Goal: Information Seeking & Learning: Learn about a topic

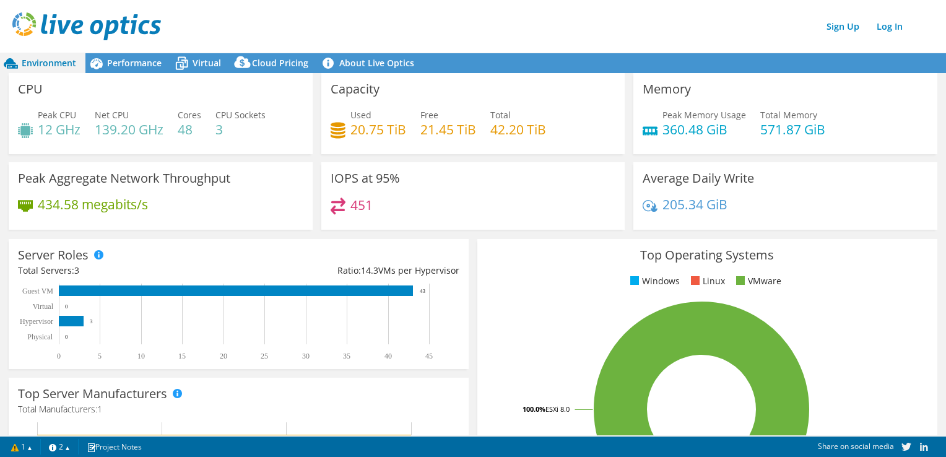
click at [191, 74] on div "CPU Peak CPU 12 GHz Net CPU 139.20 GHz Cores 48 CPU Sockets 3" at bounding box center [161, 113] width 304 height 81
click at [194, 59] on span "Virtual" at bounding box center [206, 63] width 28 height 12
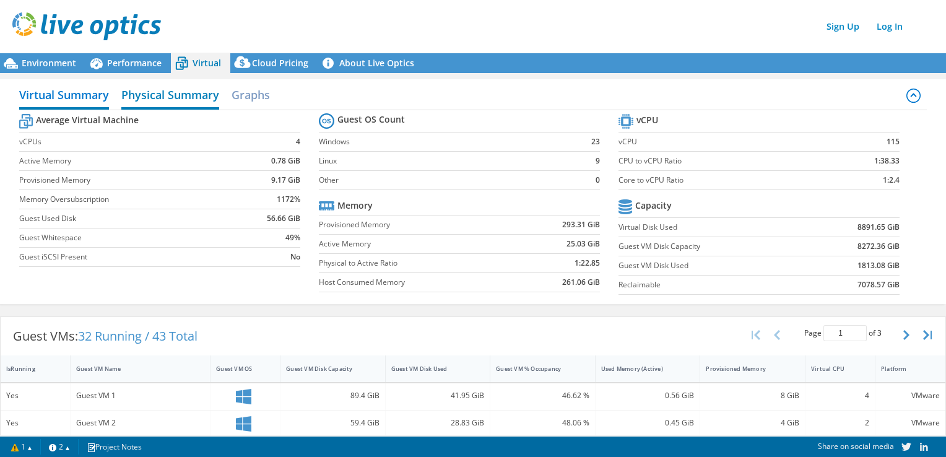
click at [156, 89] on h2 "Physical Summary" at bounding box center [170, 95] width 98 height 27
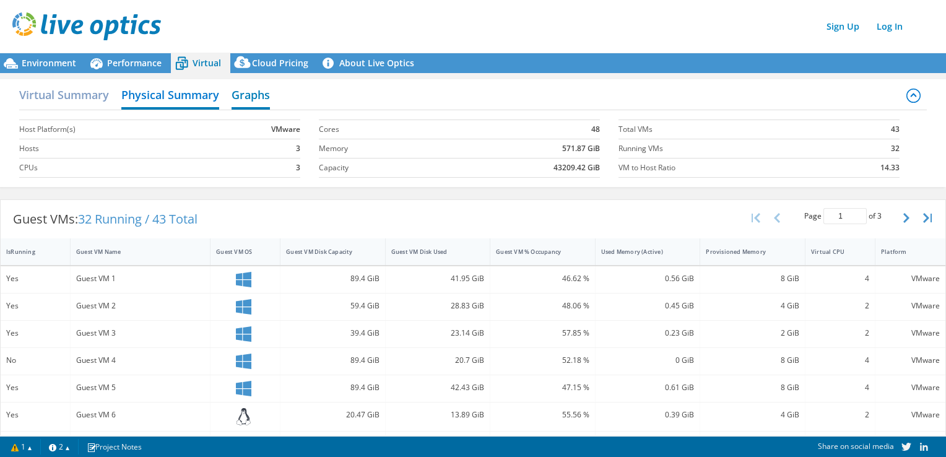
click at [244, 93] on h2 "Graphs" at bounding box center [250, 95] width 38 height 27
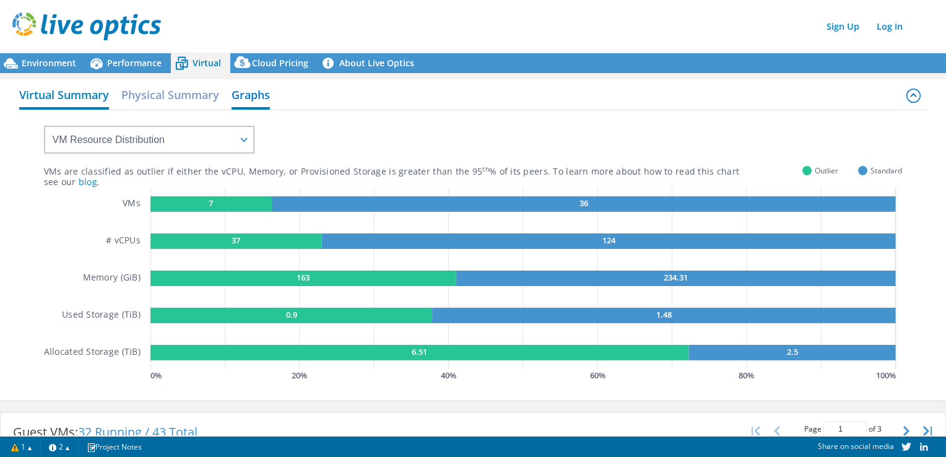
click at [79, 87] on h2 "Virtual Summary" at bounding box center [64, 95] width 90 height 27
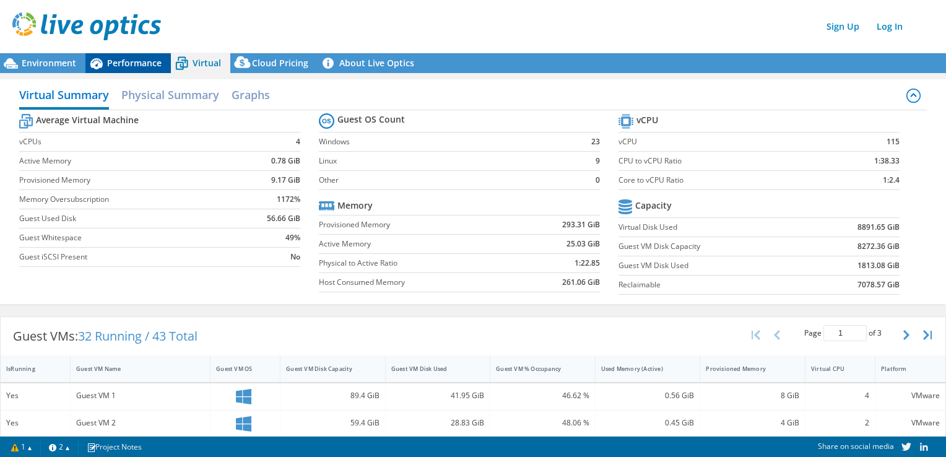
click at [115, 56] on div "Performance" at bounding box center [127, 63] width 85 height 20
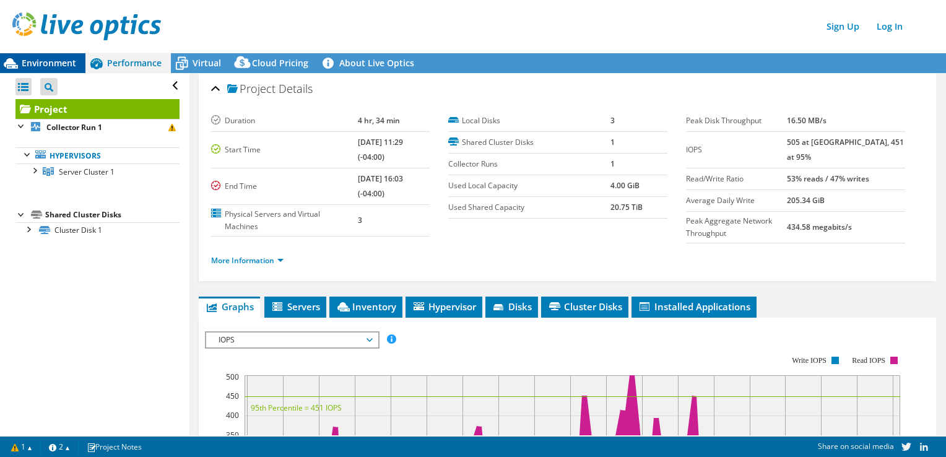
click at [45, 59] on span "Environment" at bounding box center [49, 63] width 54 height 12
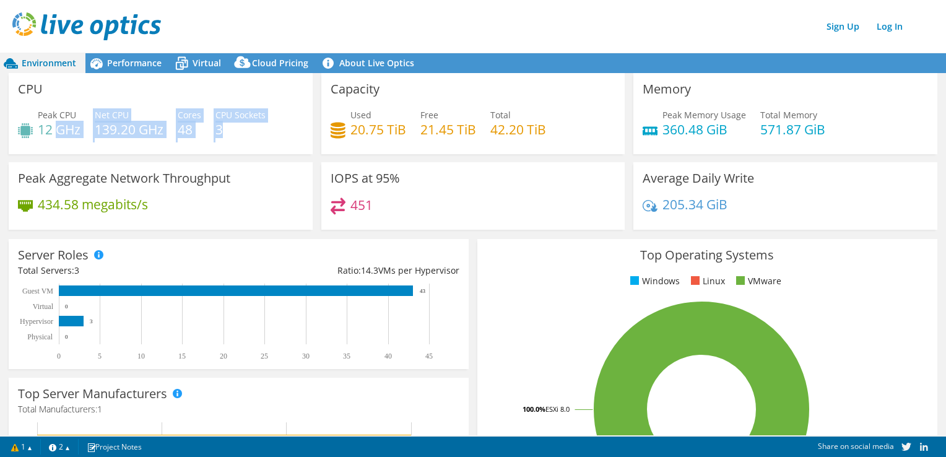
drag, startPoint x: 58, startPoint y: 127, endPoint x: 253, endPoint y: 132, distance: 194.4
click at [253, 132] on div "Peak CPU 12 GHz Net CPU 139.20 GHz Cores 48 CPU Sockets 3" at bounding box center [160, 128] width 285 height 40
click at [135, 143] on div "Peak CPU 12 GHz Net CPU 139.20 GHz Cores 48 CPU Sockets 3" at bounding box center [160, 128] width 285 height 40
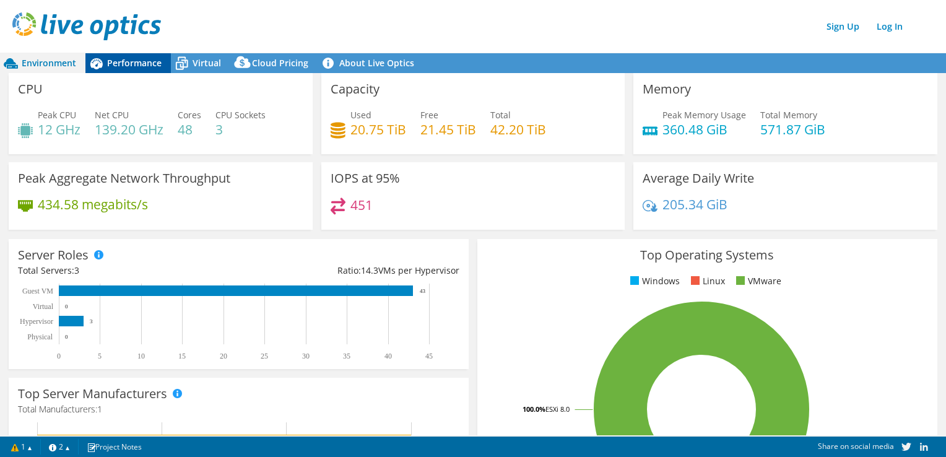
click at [131, 61] on span "Performance" at bounding box center [134, 63] width 54 height 12
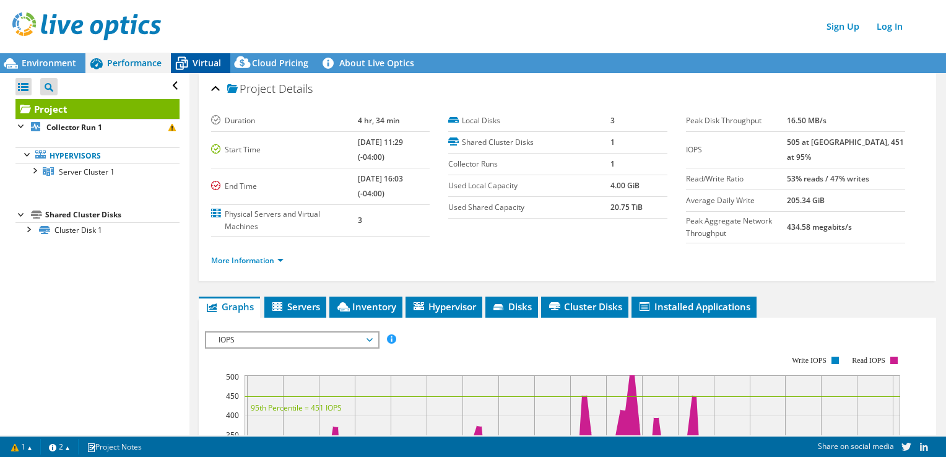
click at [201, 63] on span "Virtual" at bounding box center [206, 63] width 28 height 12
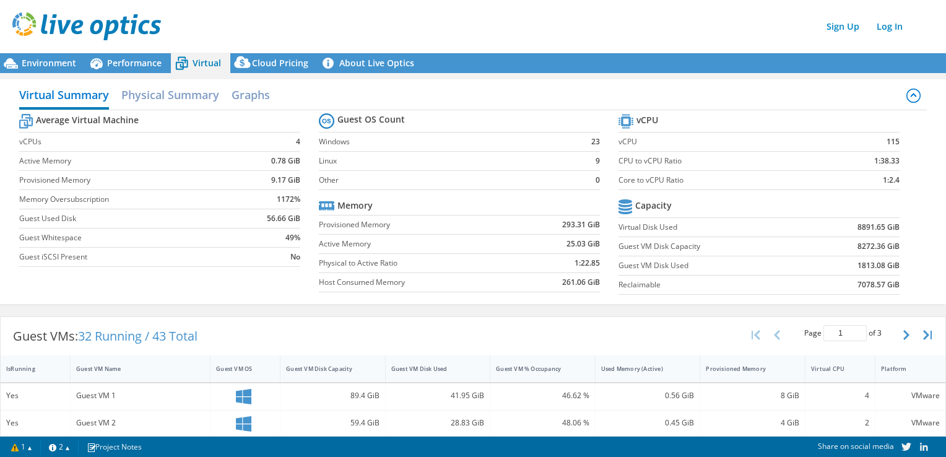
scroll to position [309, 0]
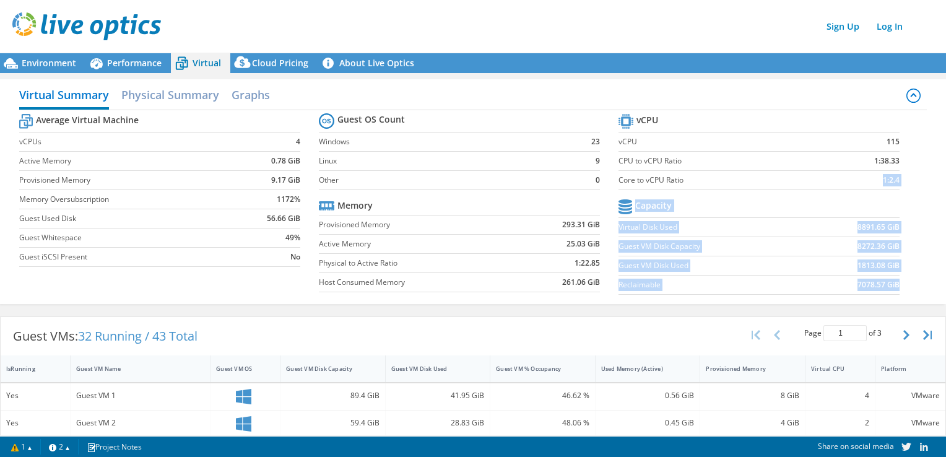
drag, startPoint x: 889, startPoint y: 286, endPoint x: 756, endPoint y: 183, distance: 167.6
click at [756, 183] on section "vCPU vCPU 115 CPU to vCPU Ratio 1:38.33 Core to vCPU Ratio 1:2.4 Capacity Virtu…" at bounding box center [768, 206] width 300 height 190
drag, startPoint x: 756, startPoint y: 183, endPoint x: 758, endPoint y: 228, distance: 44.6
click at [758, 228] on label "Virtual Disk Used" at bounding box center [713, 227] width 190 height 12
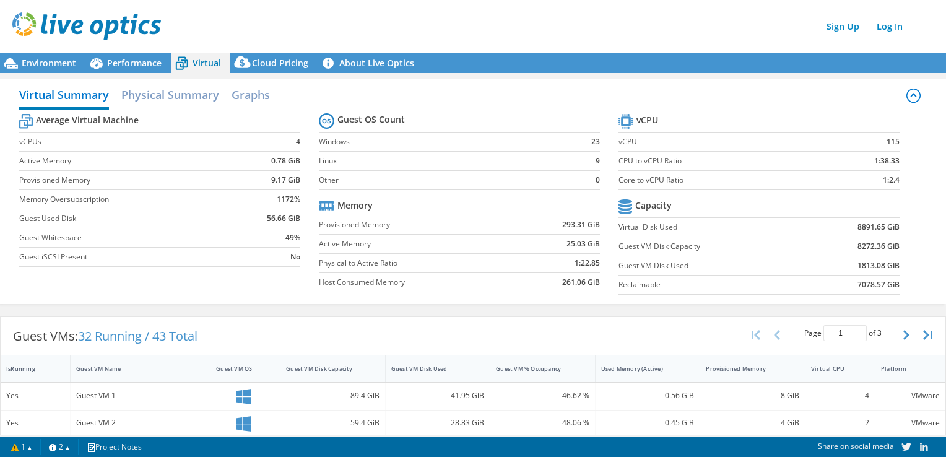
drag, startPoint x: 371, startPoint y: 229, endPoint x: 340, endPoint y: 229, distance: 30.3
click at [371, 229] on label "Provisioned Memory" at bounding box center [418, 224] width 199 height 12
drag, startPoint x: 332, startPoint y: 226, endPoint x: 597, endPoint y: 289, distance: 272.3
click at [597, 289] on section "Guest OS Count Windows 23 Linux 9 Other 0 Memory Provisioned Memory 293.31 GiB …" at bounding box center [469, 204] width 300 height 188
drag, startPoint x: 597, startPoint y: 289, endPoint x: 542, endPoint y: 271, distance: 57.3
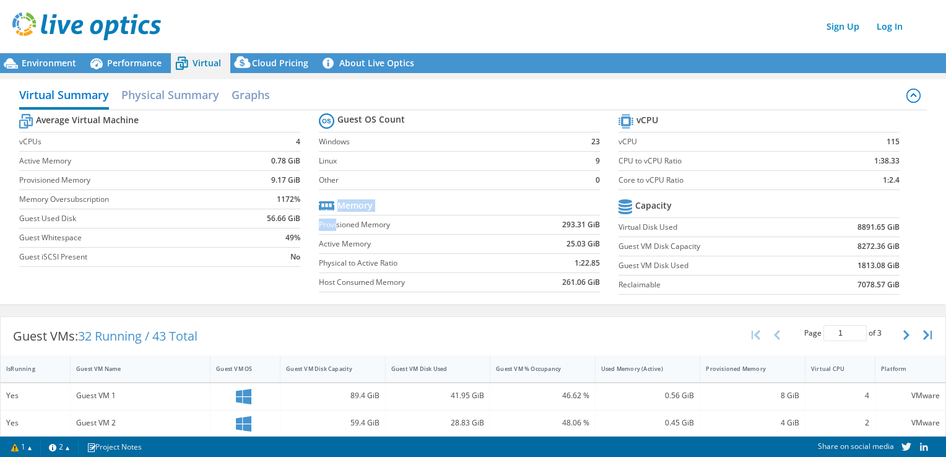
click at [542, 271] on td "1:22.85" at bounding box center [559, 263] width 82 height 19
click at [467, 276] on label "Host Consumed Memory" at bounding box center [418, 282] width 199 height 12
click at [33, 63] on span "Environment" at bounding box center [49, 63] width 54 height 12
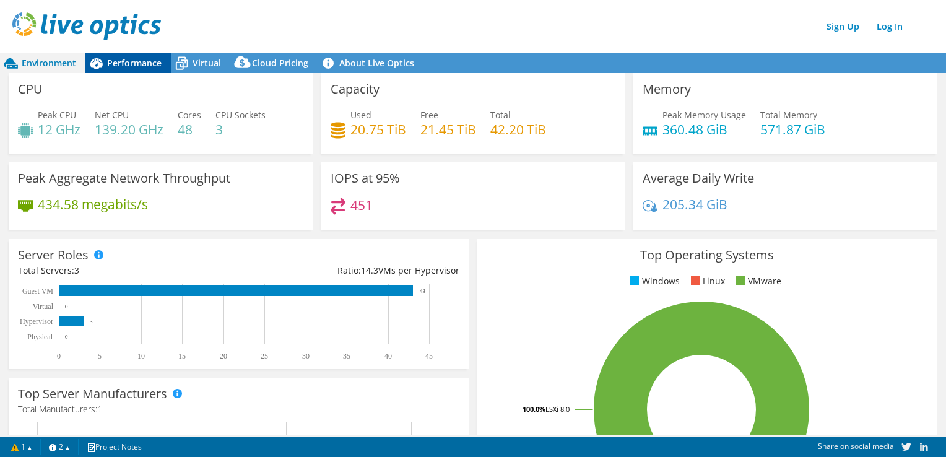
click at [93, 61] on icon at bounding box center [96, 64] width 22 height 22
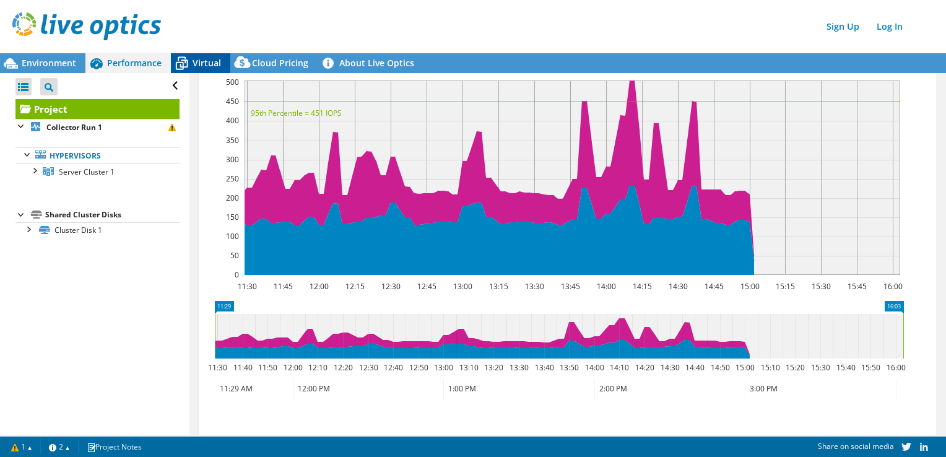
click at [194, 66] on span "Virtual" at bounding box center [206, 63] width 28 height 12
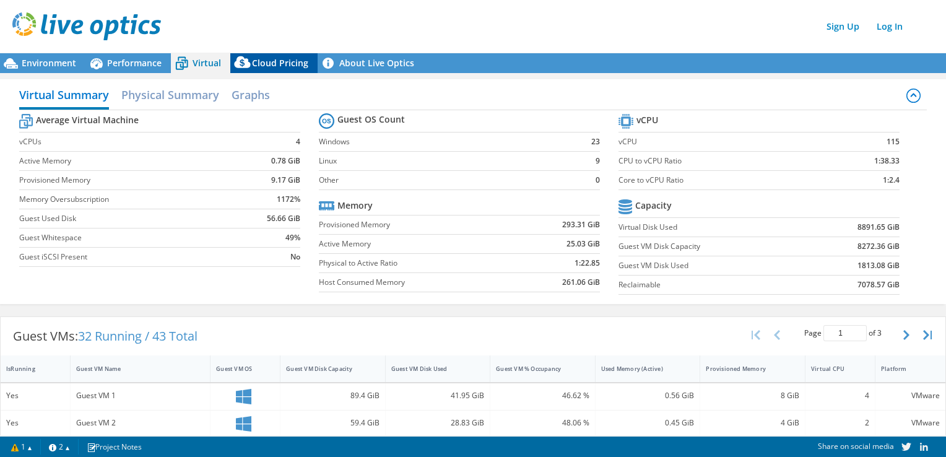
click at [290, 58] on span "Cloud Pricing" at bounding box center [280, 63] width 56 height 12
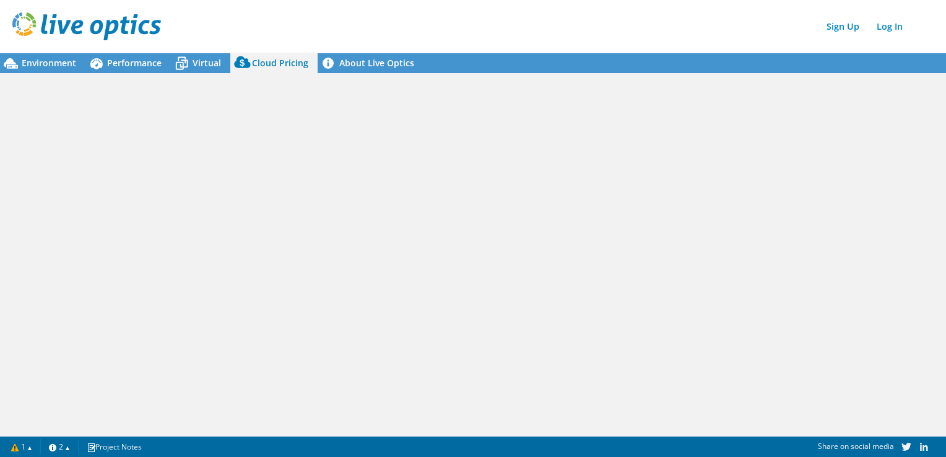
scroll to position [295, 0]
click at [393, 56] on link "About Live Optics" at bounding box center [370, 63] width 106 height 20
click at [111, 60] on span "Performance" at bounding box center [134, 63] width 54 height 12
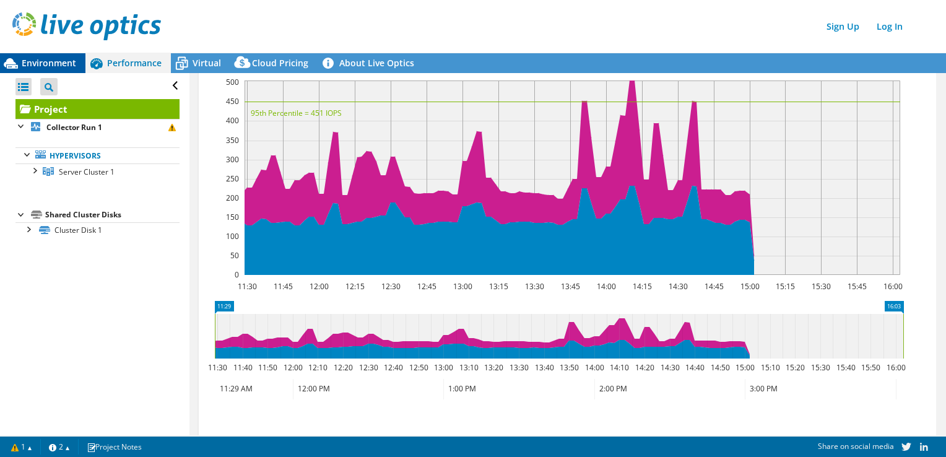
click at [53, 66] on span "Environment" at bounding box center [49, 63] width 54 height 12
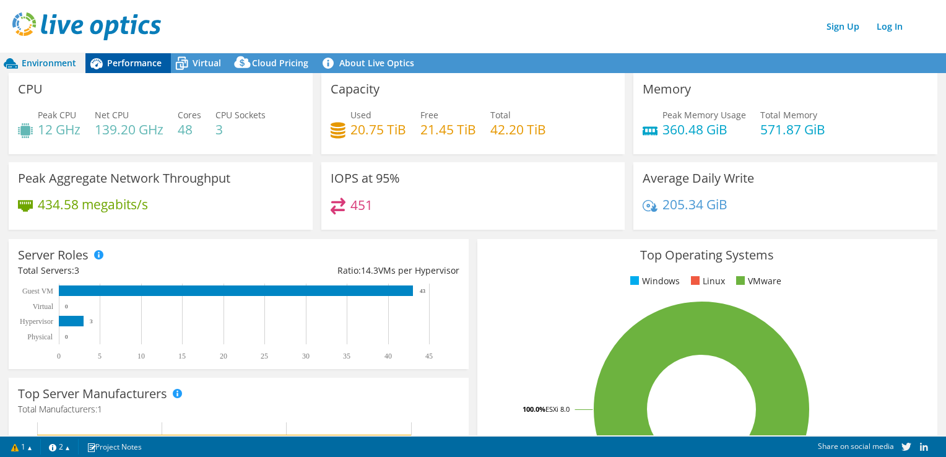
scroll to position [309, 0]
click at [196, 63] on span "Virtual" at bounding box center [206, 63] width 28 height 12
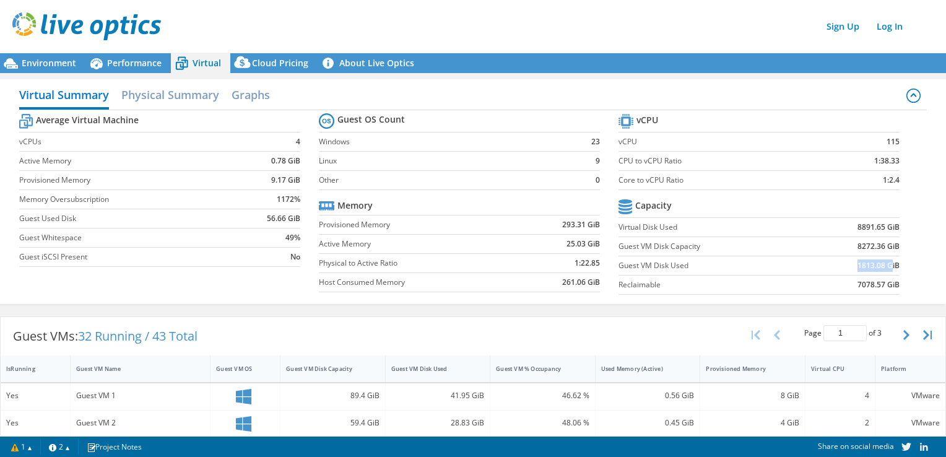
drag, startPoint x: 848, startPoint y: 266, endPoint x: 882, endPoint y: 263, distance: 34.2
click at [882, 263] on b "1813.08 GiB" at bounding box center [878, 265] width 42 height 12
drag, startPoint x: 882, startPoint y: 263, endPoint x: 827, endPoint y: 280, distance: 57.7
click at [827, 280] on td "7078.57 GiB" at bounding box center [853, 284] width 91 height 19
click at [126, 61] on span "Performance" at bounding box center [134, 63] width 54 height 12
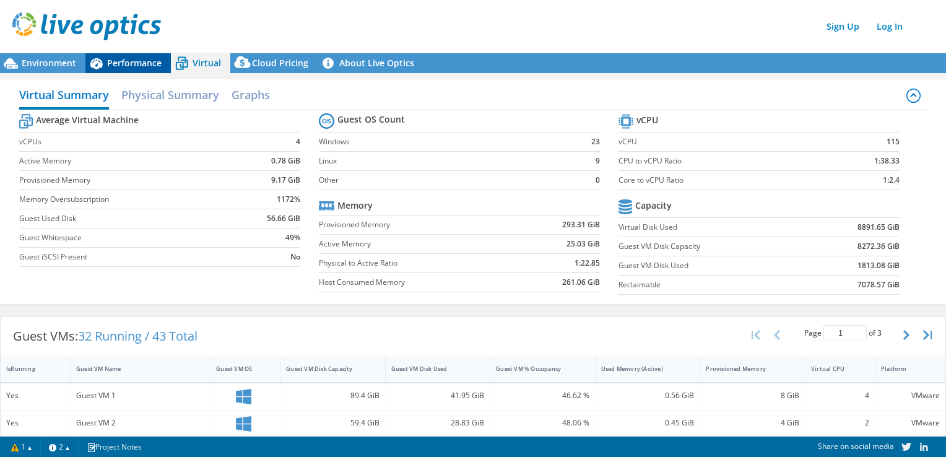
scroll to position [295, 0]
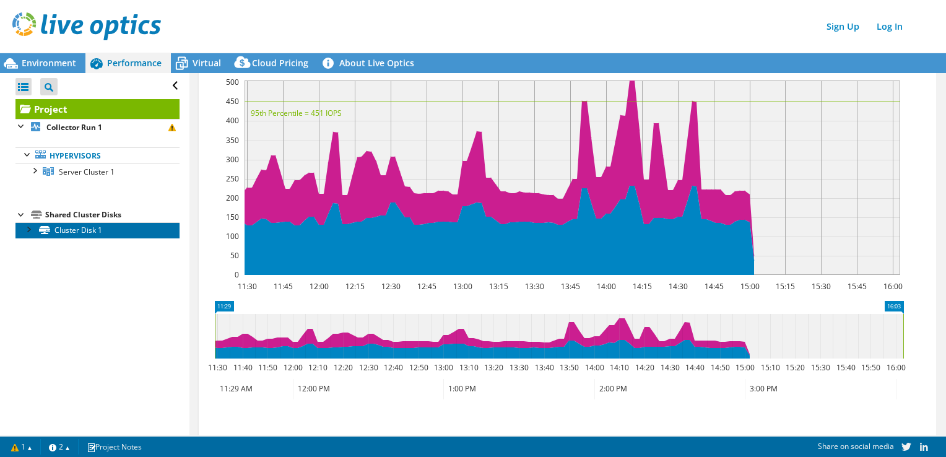
click at [93, 231] on link "Cluster Disk 1" at bounding box center [97, 230] width 164 height 16
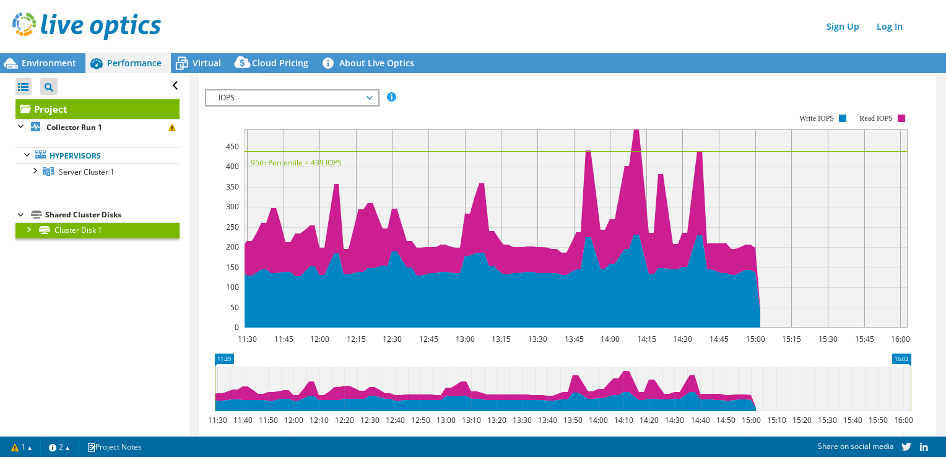
scroll to position [210, 0]
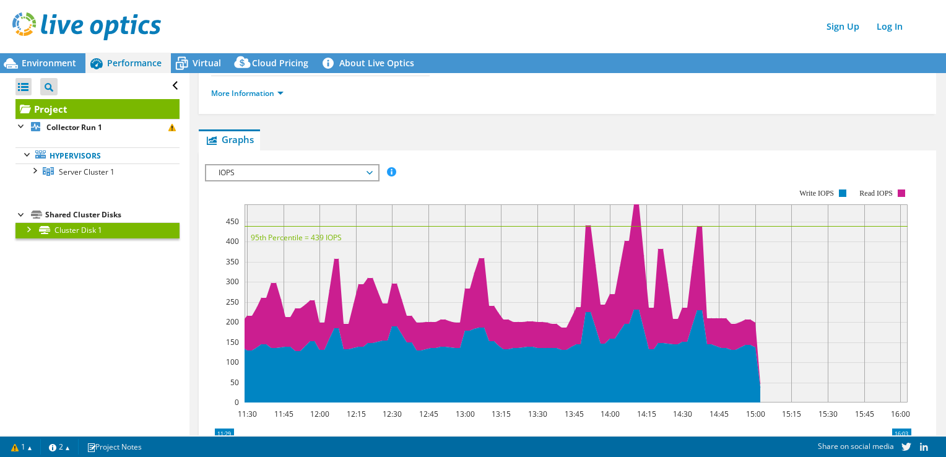
click at [332, 165] on span "IOPS" at bounding box center [291, 172] width 159 height 15
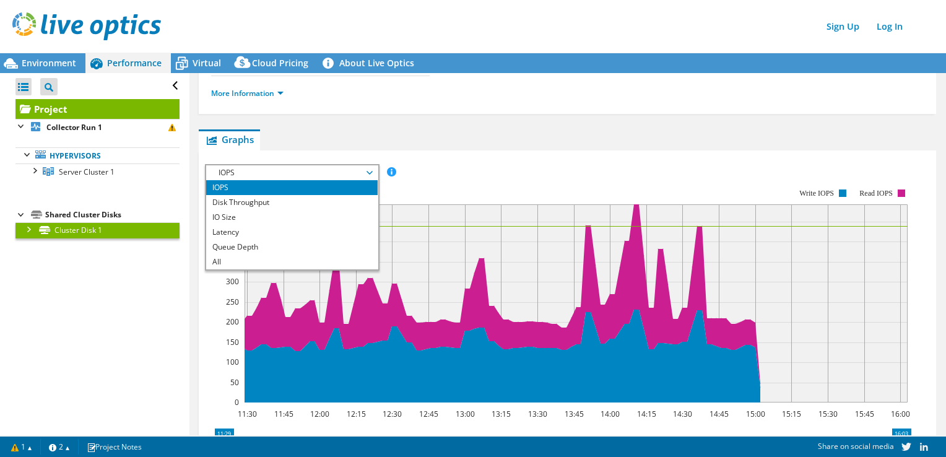
click at [332, 165] on span "IOPS" at bounding box center [291, 172] width 159 height 15
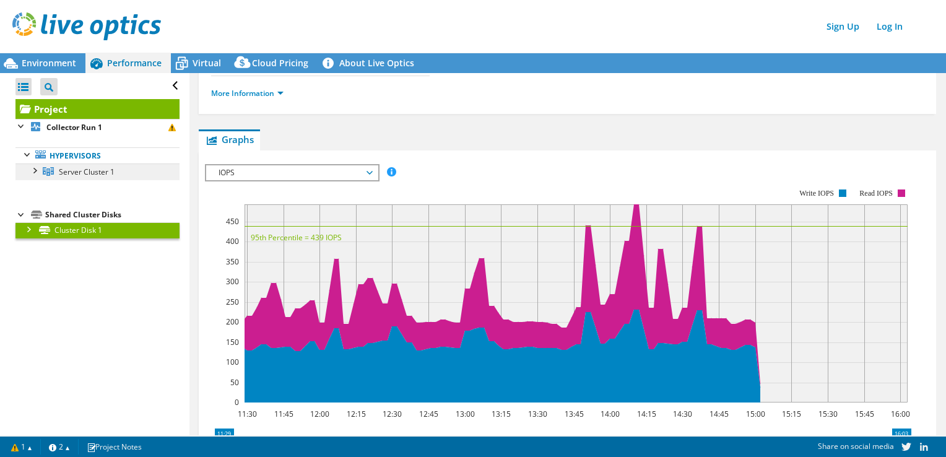
click at [86, 168] on span "Server Cluster 1" at bounding box center [87, 171] width 56 height 11
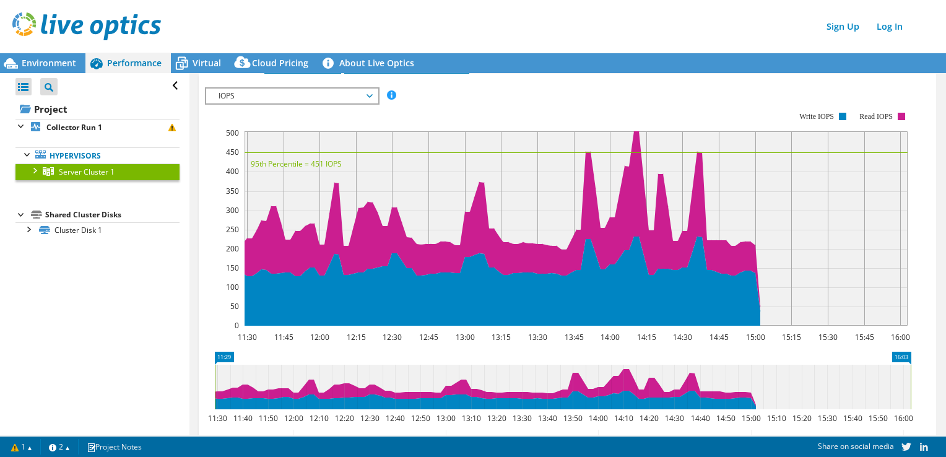
click at [35, 170] on div at bounding box center [34, 169] width 12 height 12
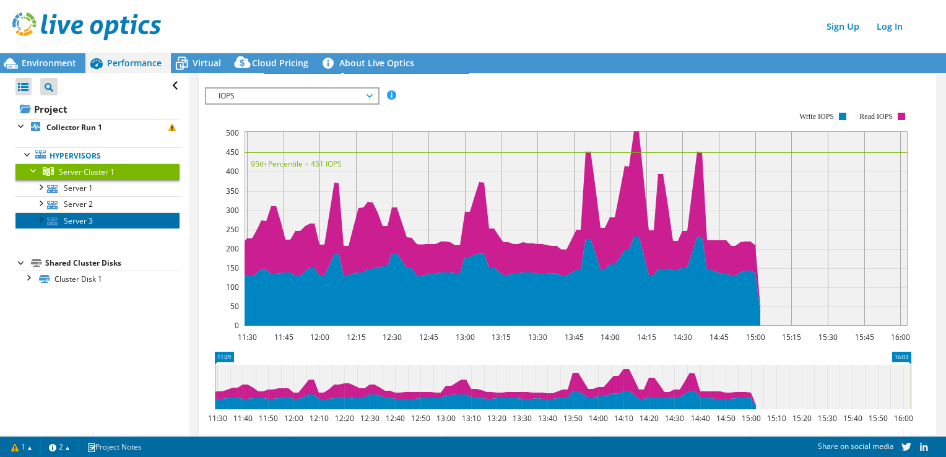
click at [73, 226] on link "Server 3" at bounding box center [97, 220] width 164 height 16
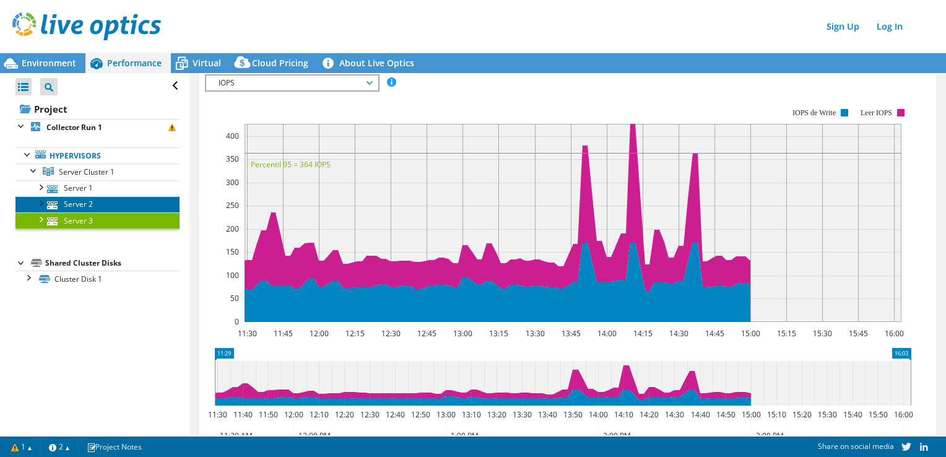
click at [82, 201] on link "Server 2" at bounding box center [97, 204] width 164 height 16
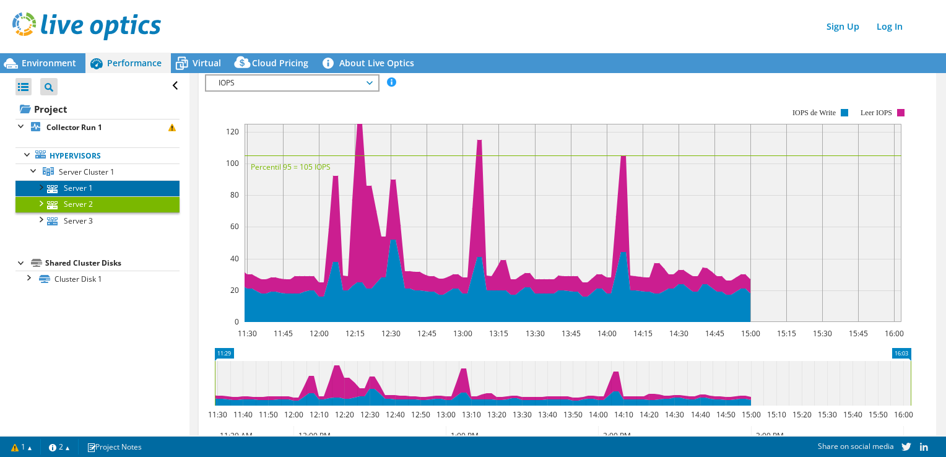
click at [82, 189] on link "Server 1" at bounding box center [97, 188] width 164 height 16
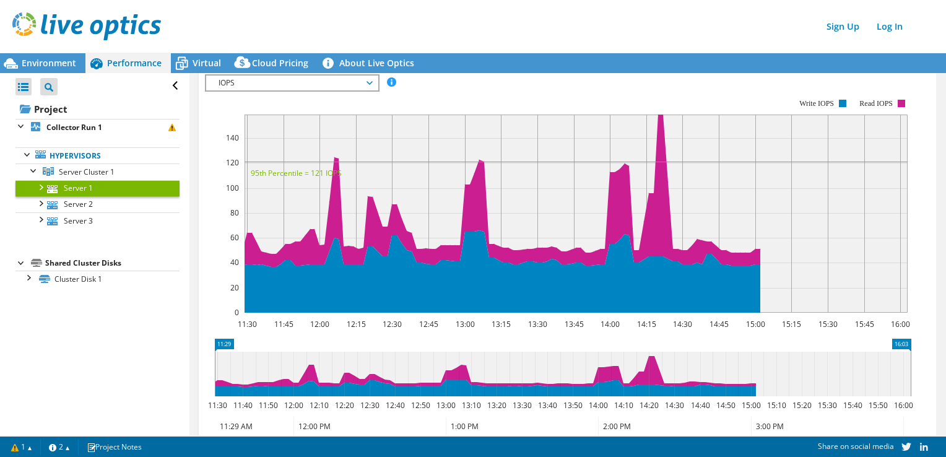
click at [40, 185] on div at bounding box center [40, 186] width 12 height 12
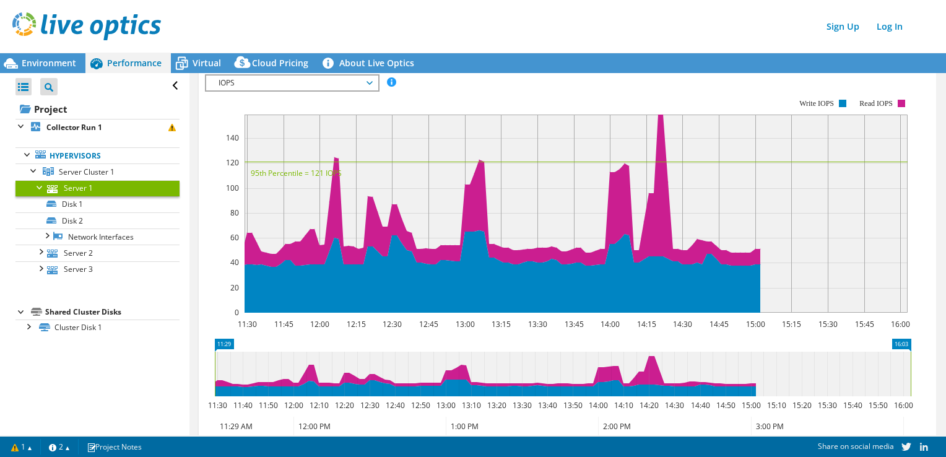
click at [41, 185] on div at bounding box center [40, 186] width 12 height 12
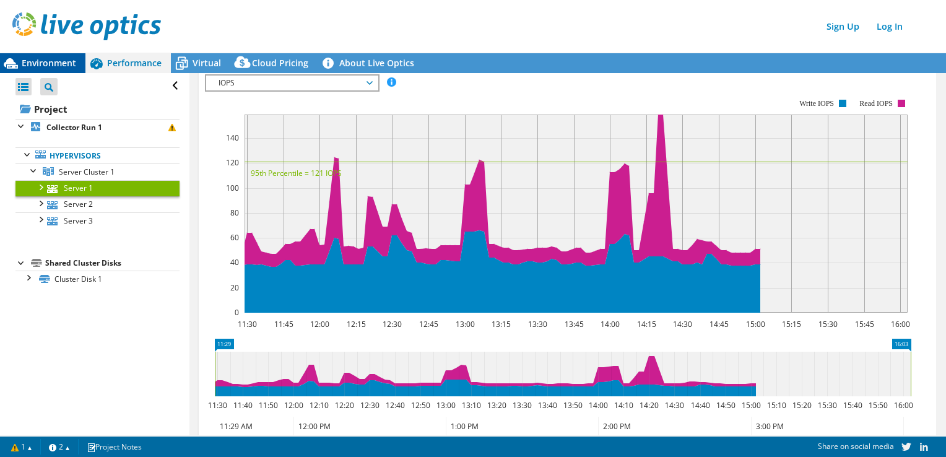
click at [51, 66] on span "Environment" at bounding box center [49, 63] width 54 height 12
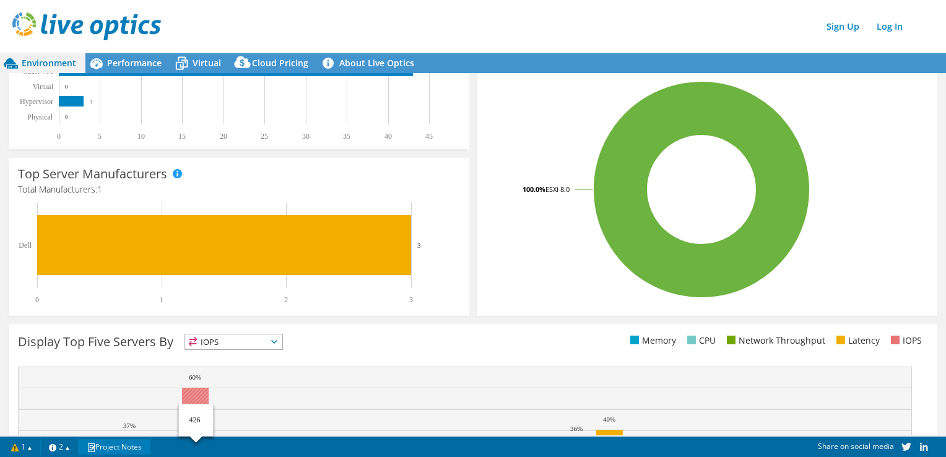
scroll to position [248, 0]
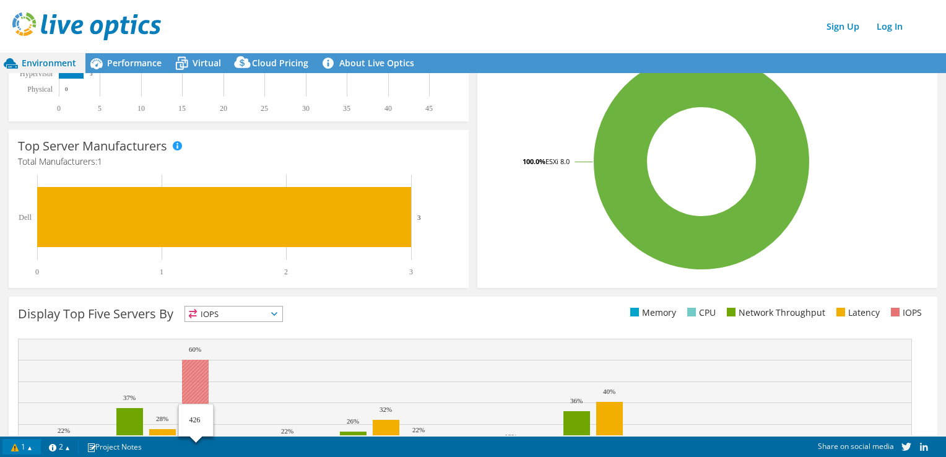
click at [29, 444] on link "1" at bounding box center [21, 446] width 38 height 15
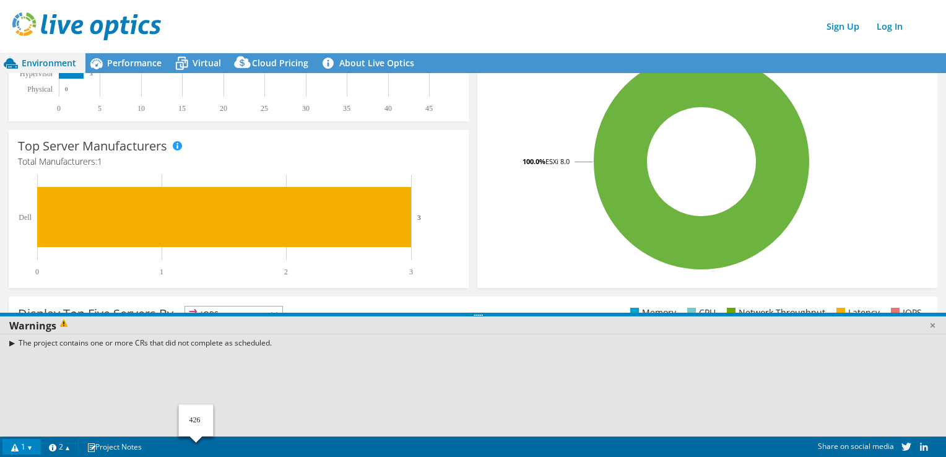
click at [29, 444] on link "1" at bounding box center [21, 446] width 38 height 15
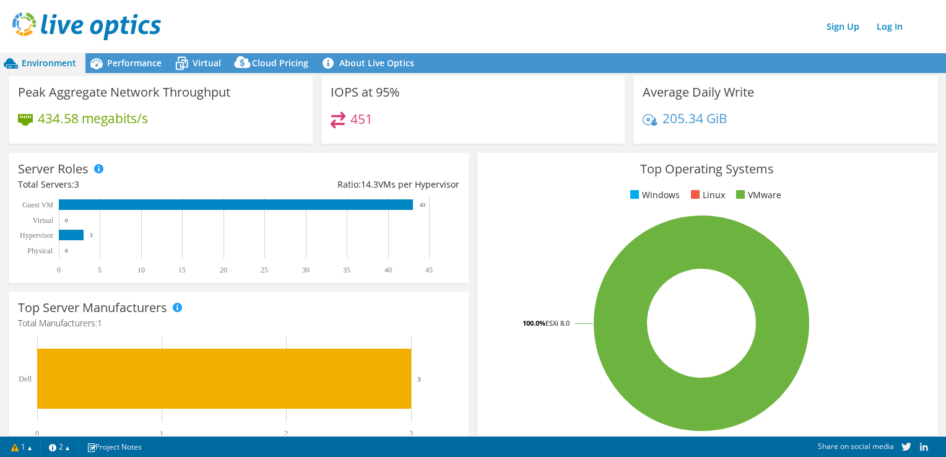
scroll to position [0, 0]
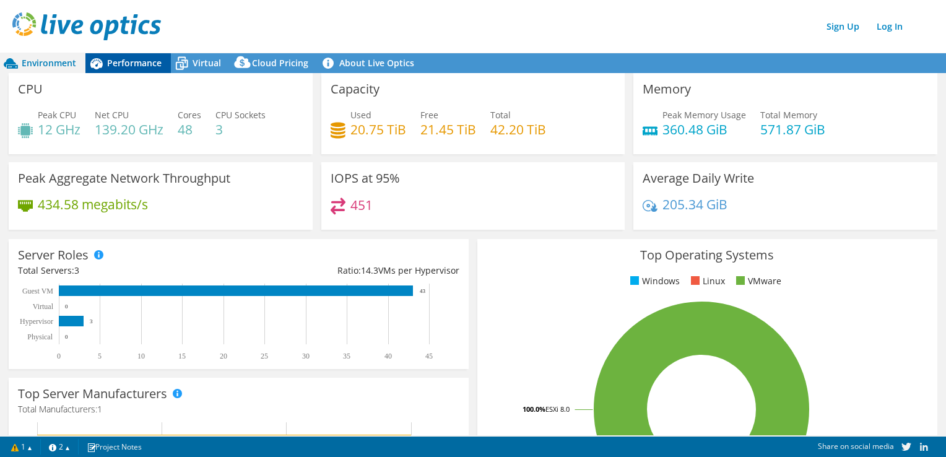
click at [122, 59] on span "Performance" at bounding box center [134, 63] width 54 height 12
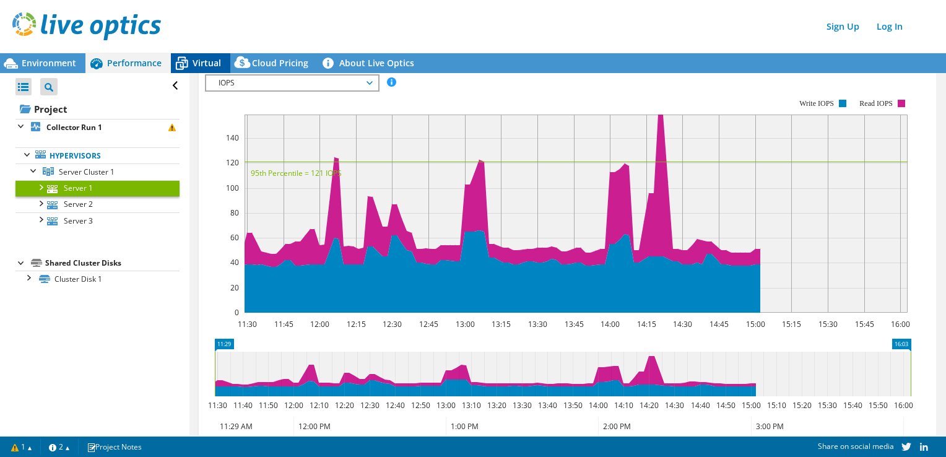
click at [199, 64] on span "Virtual" at bounding box center [206, 63] width 28 height 12
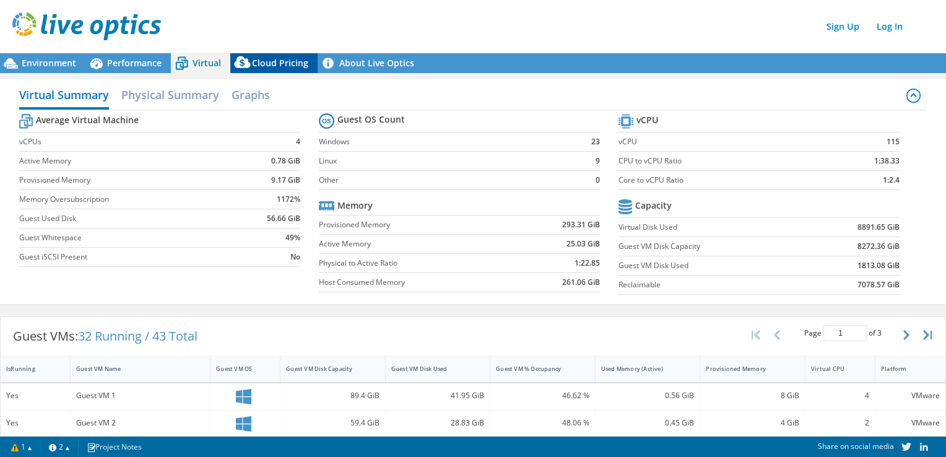
click at [291, 61] on span "Cloud Pricing" at bounding box center [280, 63] width 56 height 12
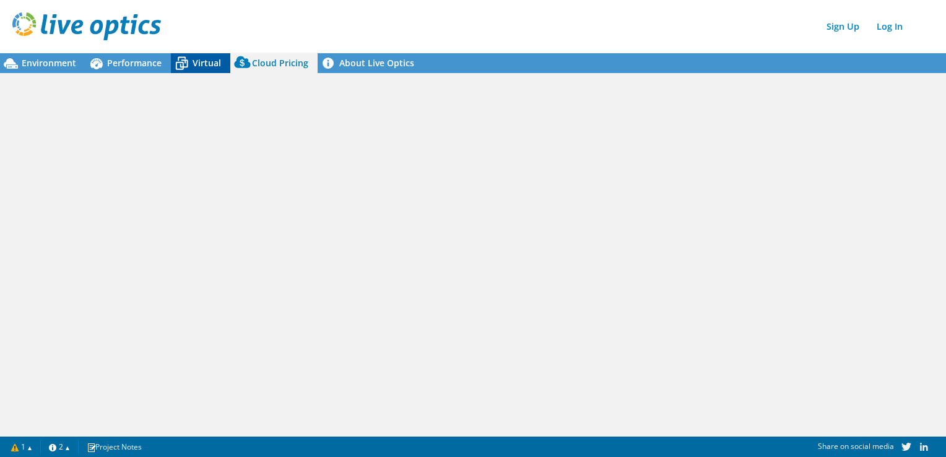
click at [202, 65] on span "Virtual" at bounding box center [206, 63] width 28 height 12
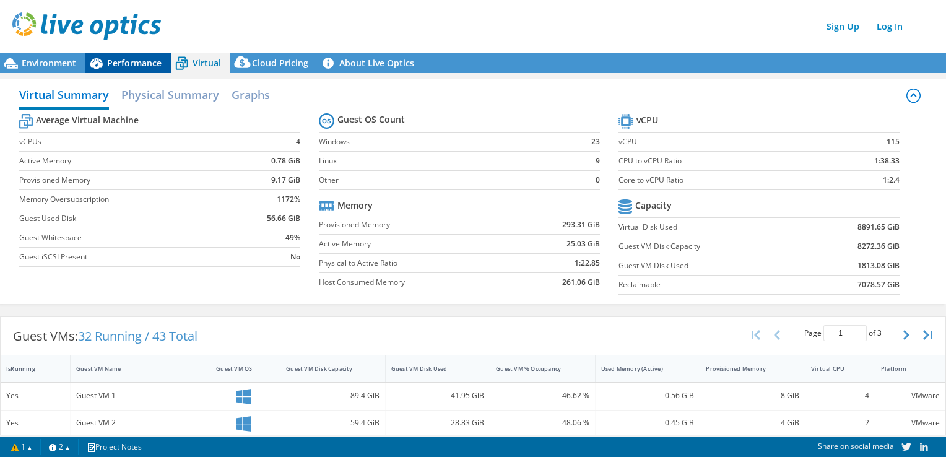
click at [138, 61] on span "Performance" at bounding box center [134, 63] width 54 height 12
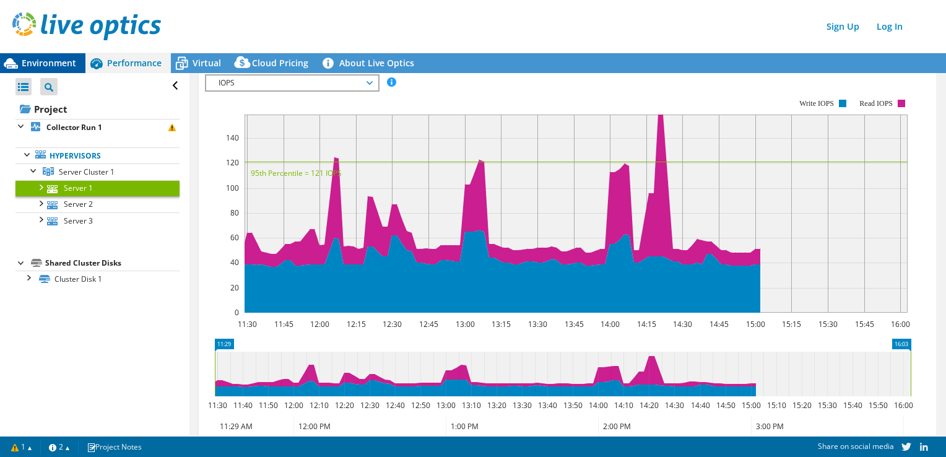
click at [42, 60] on span "Environment" at bounding box center [49, 63] width 54 height 12
